Goal: Navigation & Orientation: Find specific page/section

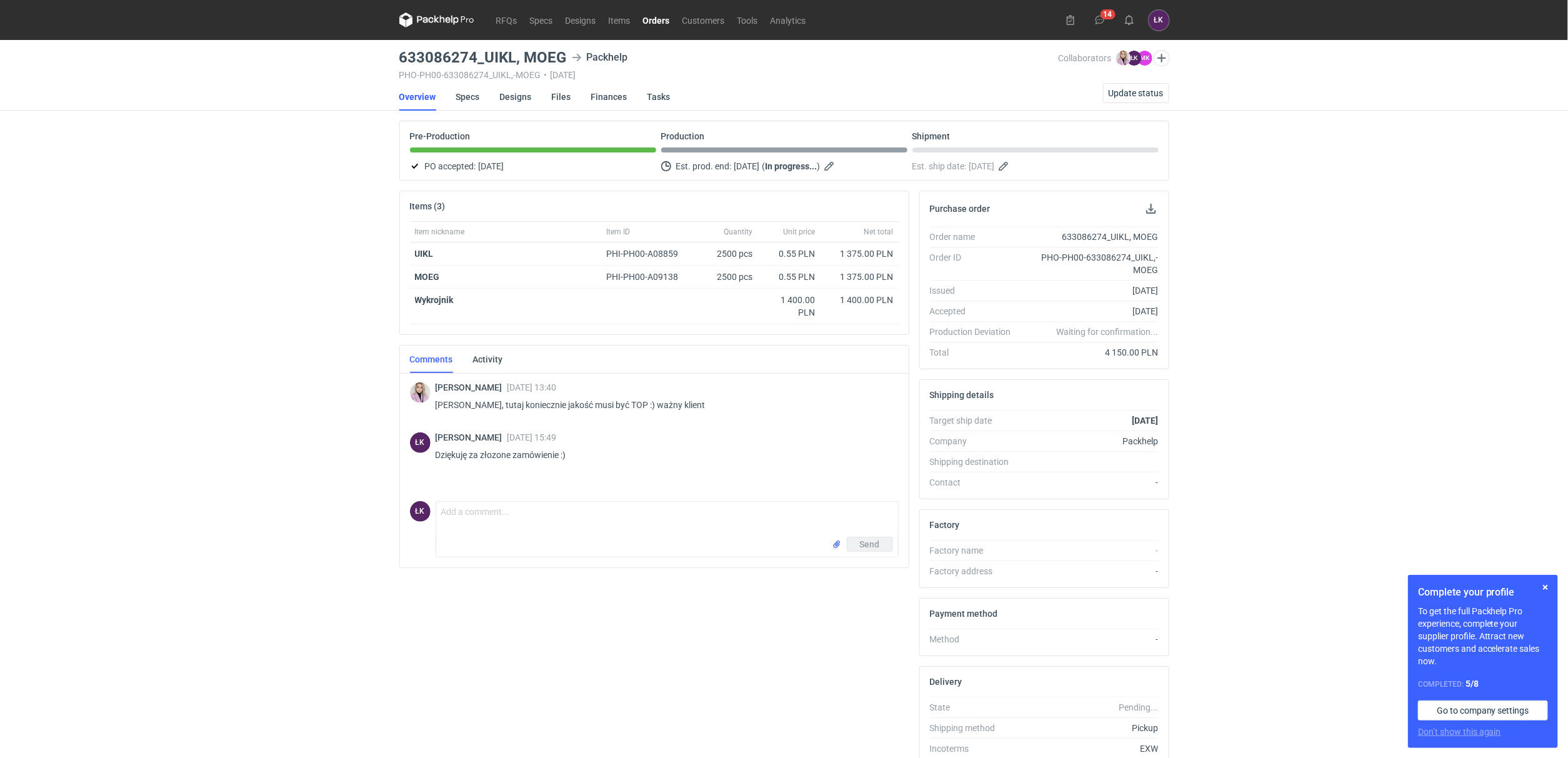
click at [243, 299] on div "RFQs Specs Designs Items Orders Customers Tools Analytics 14 ŁK [PERSON_NAME] […" at bounding box center [784, 379] width 1568 height 758
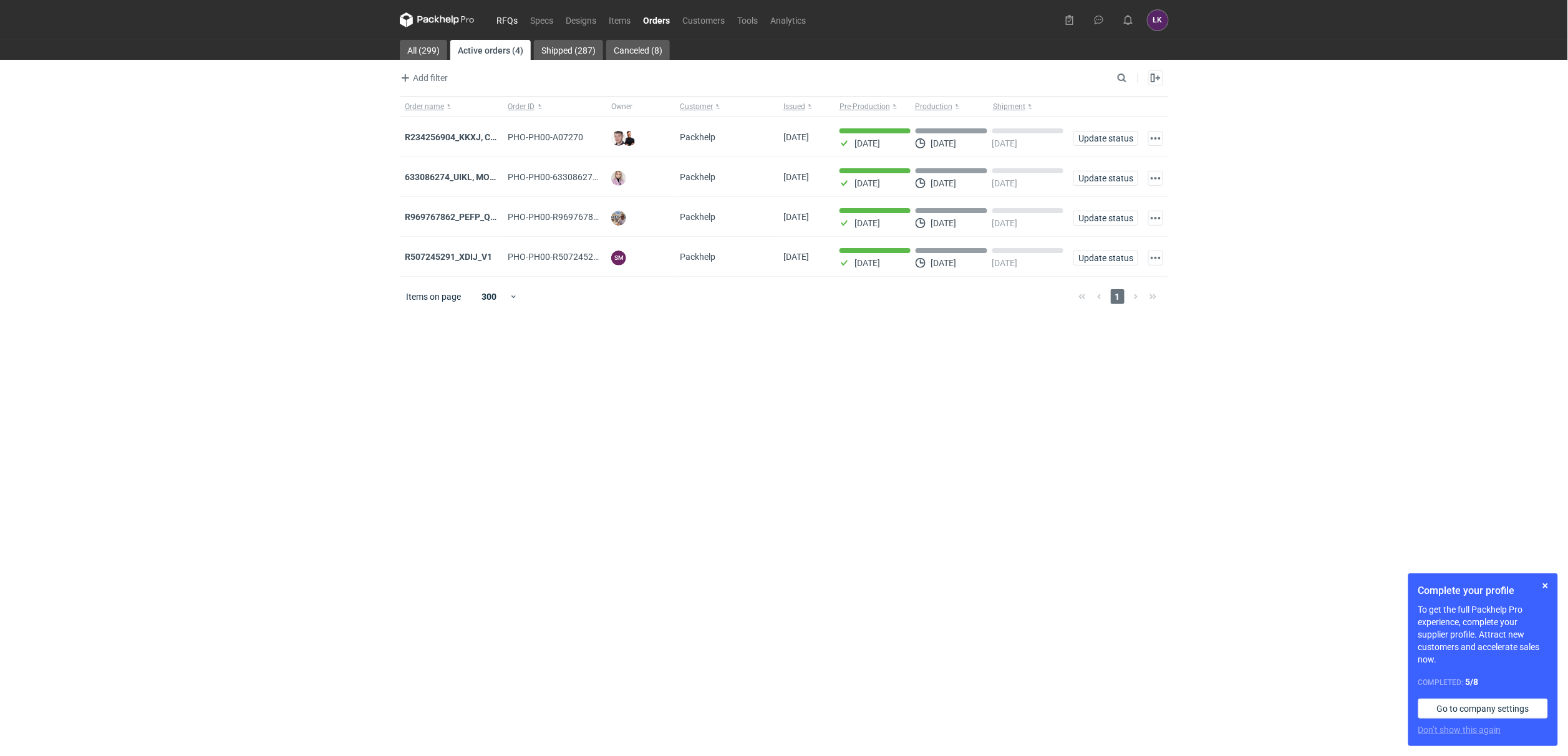
click at [503, 20] on link "RFQs" at bounding box center [506, 20] width 34 height 15
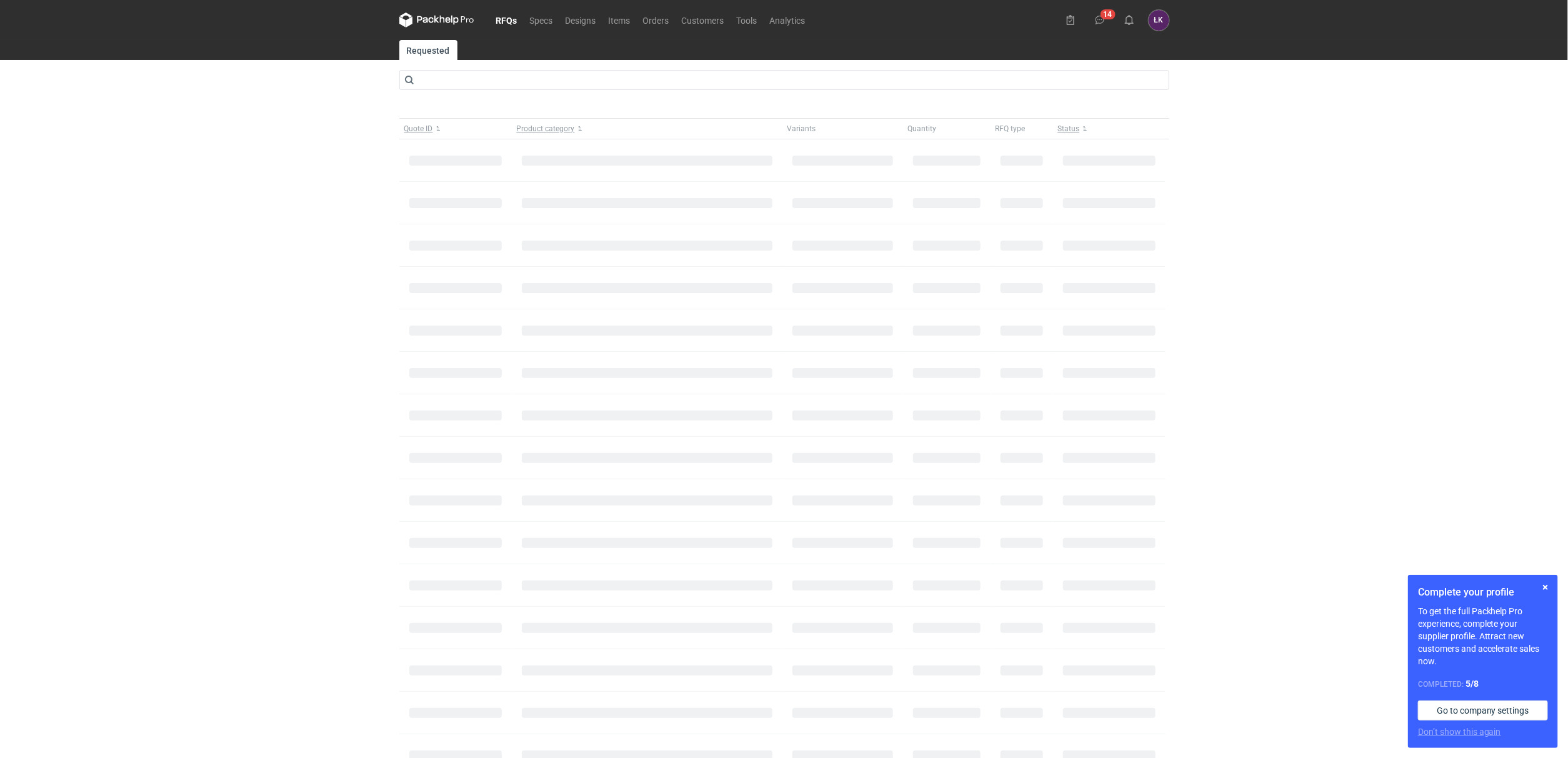
click at [76, 315] on div "RFQs Specs Designs Items Orders Customers Tools Analytics 14 ŁK Łukasz Kowalski…" at bounding box center [784, 379] width 1568 height 758
